Goal: Find specific page/section: Find specific page/section

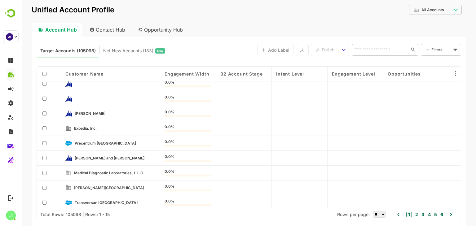
scroll to position [98, 0]
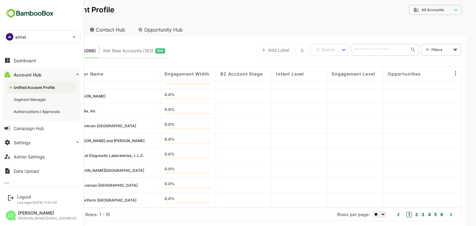
click at [28, 89] on div "Unified Account Profile" at bounding box center [35, 87] width 42 height 5
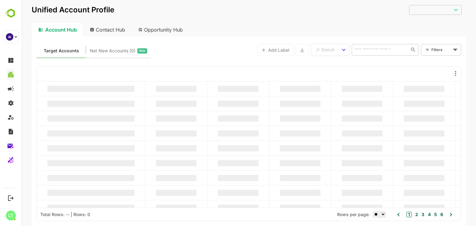
type input "**********"
